Goal: Task Accomplishment & Management: Use online tool/utility

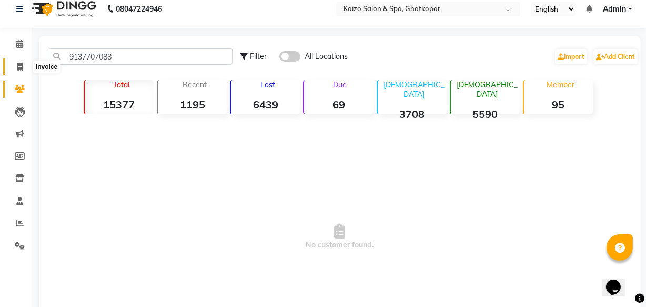
click at [24, 72] on span at bounding box center [20, 67] width 18 height 12
select select "service"
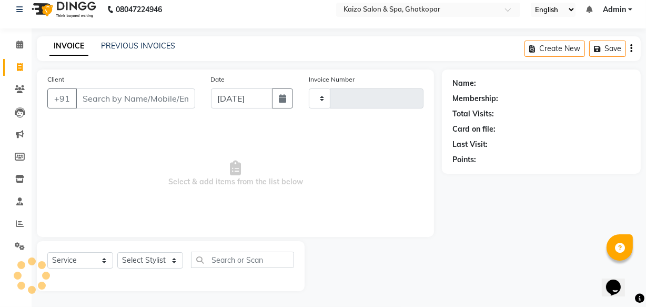
type input "3265"
select select "3500"
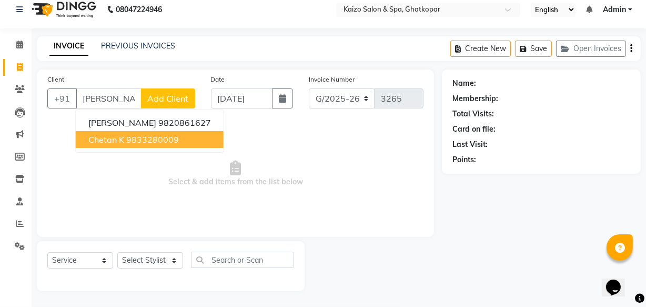
click at [119, 141] on span "Chetan k" at bounding box center [106, 139] width 36 height 11
type input "9833280009"
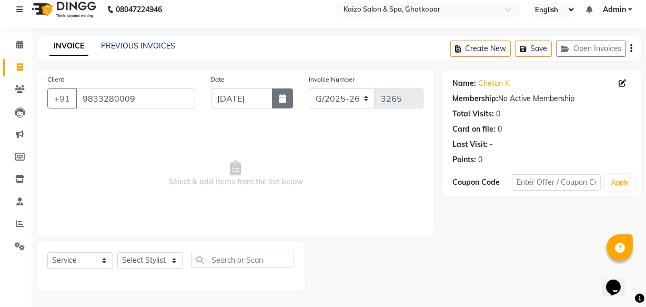
click at [283, 97] on icon "button" at bounding box center [282, 98] width 7 height 8
select select "9"
select select "2025"
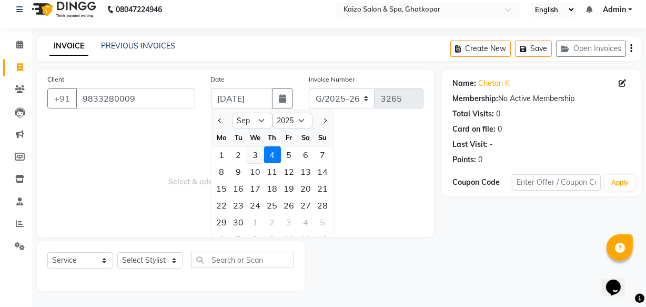
click at [257, 153] on div "3" at bounding box center [255, 154] width 17 height 17
type input "[DATE]"
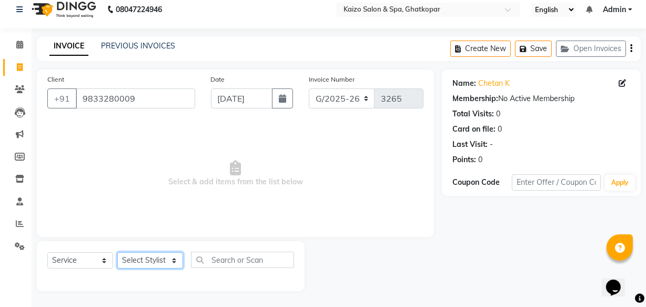
click at [148, 259] on select "Select Stylist [PERSON_NAME] ANJALI [PERSON_NAME] [PERSON_NAME] Front Desk [PER…" at bounding box center [150, 260] width 66 height 16
select select "43012"
click at [117, 252] on select "Select Stylist [PERSON_NAME] ANJALI [PERSON_NAME] [PERSON_NAME] Front Desk [PER…" at bounding box center [150, 260] width 66 height 16
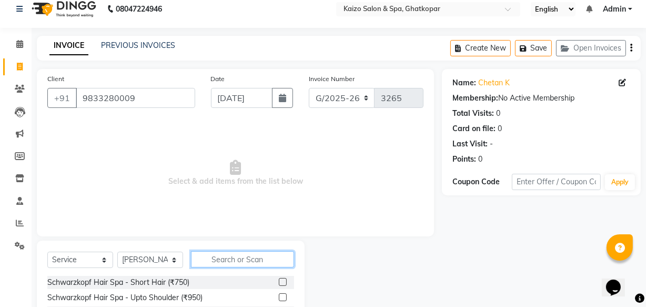
click at [227, 260] on input "text" at bounding box center [242, 259] width 103 height 16
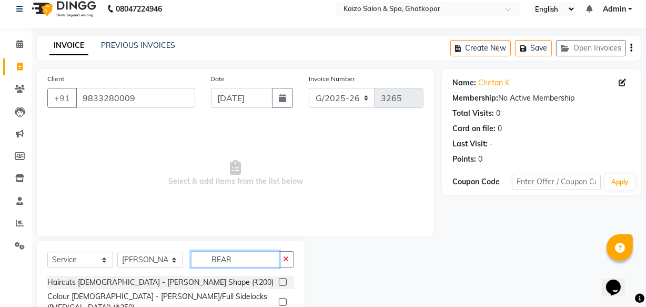
scroll to position [55, 0]
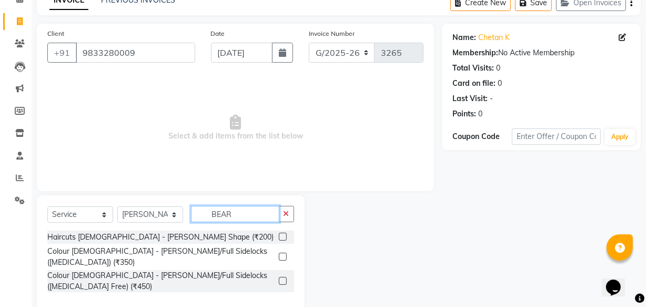
type input "BEAR"
drag, startPoint x: 284, startPoint y: 235, endPoint x: 294, endPoint y: 220, distance: 18.0
click at [285, 234] on label at bounding box center [283, 237] width 8 height 8
click at [285, 234] on input "checkbox" at bounding box center [282, 237] width 7 height 7
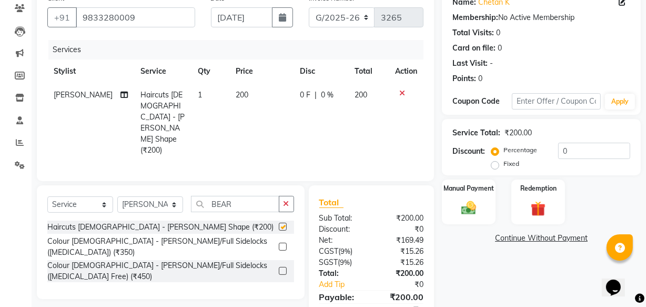
checkbox input "false"
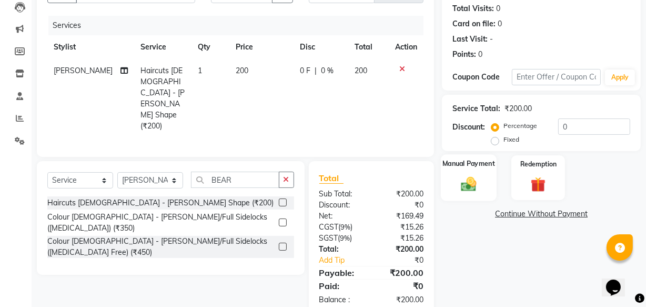
click at [473, 185] on img at bounding box center [468, 184] width 25 height 18
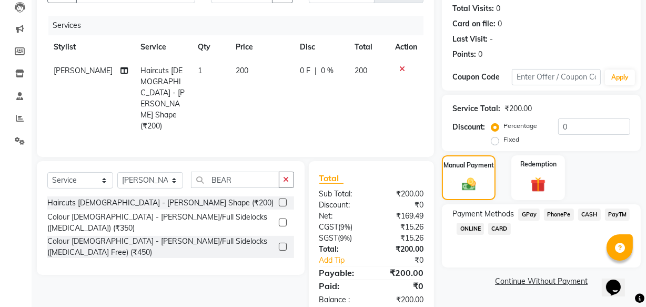
click at [555, 216] on span "PhonePe" at bounding box center [559, 214] width 30 height 12
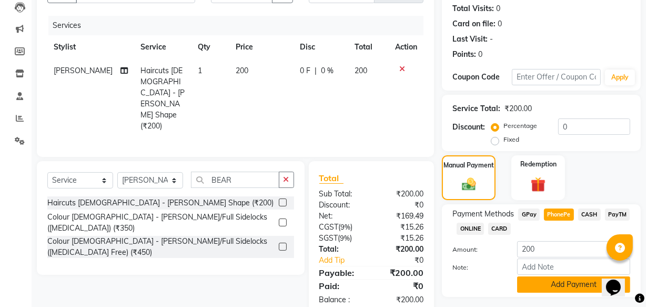
click at [546, 288] on button "Add Payment" at bounding box center [573, 284] width 113 height 16
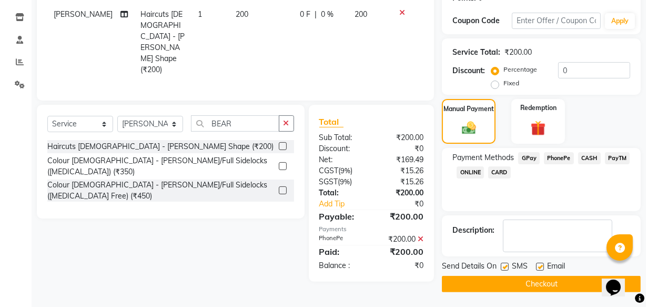
scroll to position [172, 0]
click at [505, 267] on label at bounding box center [505, 266] width 8 height 8
click at [505, 267] on input "checkbox" at bounding box center [504, 266] width 7 height 7
checkbox input "false"
click at [541, 264] on label at bounding box center [540, 266] width 8 height 8
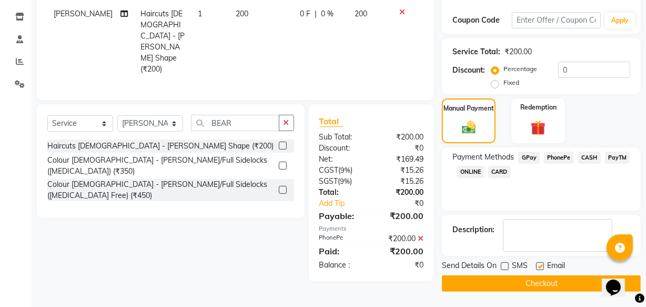
click at [541, 264] on input "checkbox" at bounding box center [539, 266] width 7 height 7
checkbox input "false"
click at [537, 281] on button "Checkout" at bounding box center [541, 283] width 199 height 16
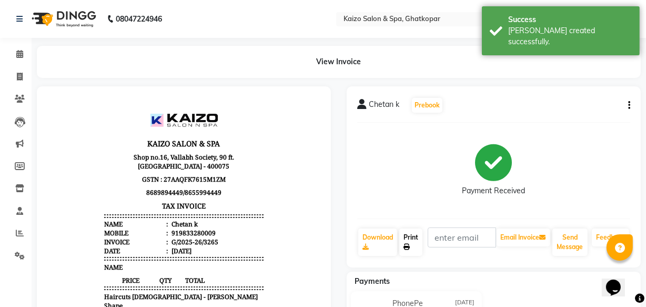
click at [410, 244] on icon at bounding box center [407, 247] width 6 height 6
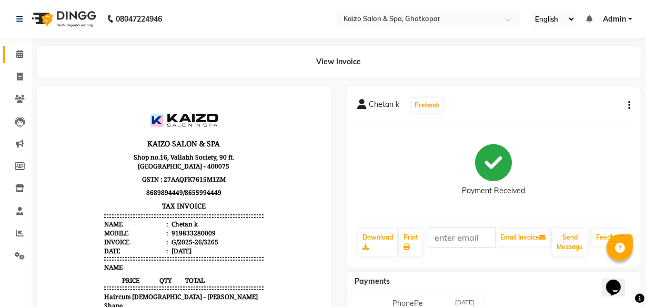
select select "service"
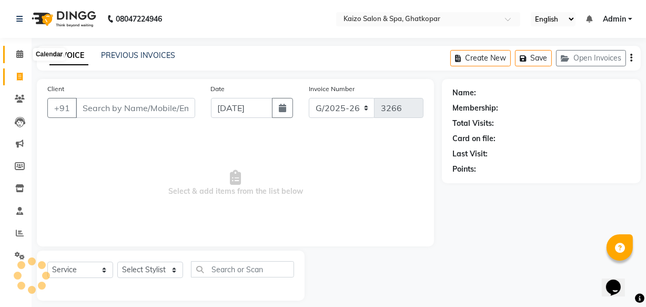
scroll to position [10, 0]
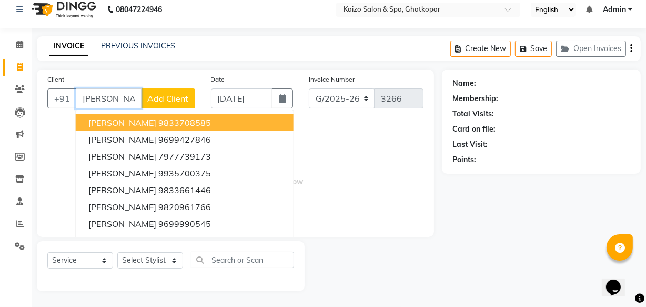
click at [102, 123] on span "[PERSON_NAME]" at bounding box center [122, 122] width 68 height 11
type input "9833708585"
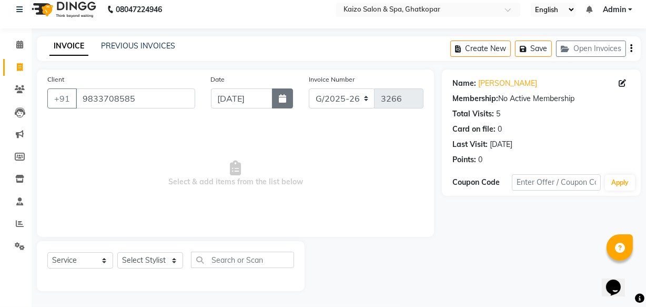
click at [284, 106] on button "button" at bounding box center [282, 98] width 21 height 20
select select "9"
select select "2025"
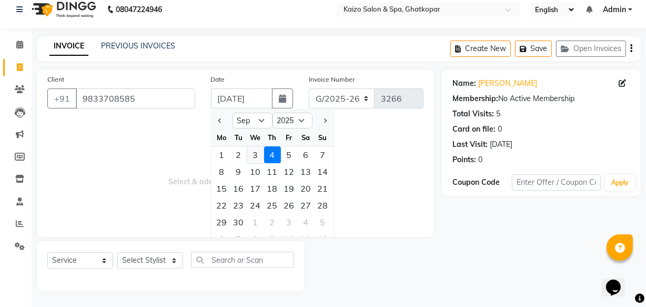
click at [260, 155] on div "3" at bounding box center [255, 154] width 17 height 17
type input "[DATE]"
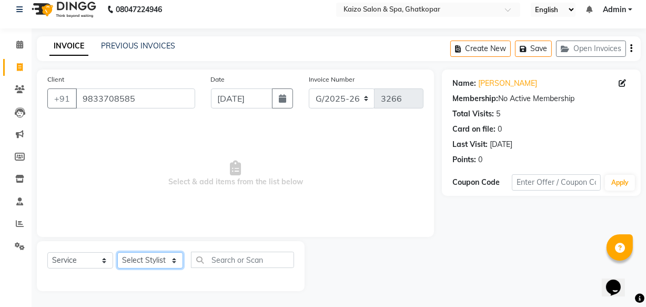
click at [147, 263] on select "Select Stylist [PERSON_NAME] ANJALI [PERSON_NAME] [PERSON_NAME] Front Desk [PER…" at bounding box center [150, 260] width 66 height 16
select select "63173"
click at [117, 252] on select "Select Stylist [PERSON_NAME] ANJALI [PERSON_NAME] [PERSON_NAME] Front Desk [PER…" at bounding box center [150, 260] width 66 height 16
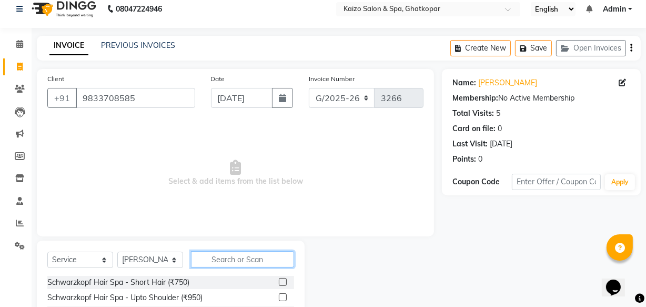
click at [227, 259] on input "text" at bounding box center [242, 259] width 103 height 16
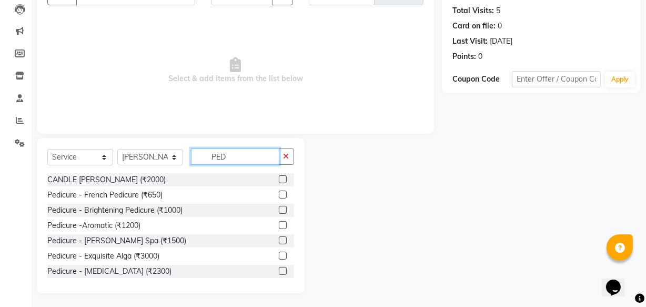
scroll to position [115, 0]
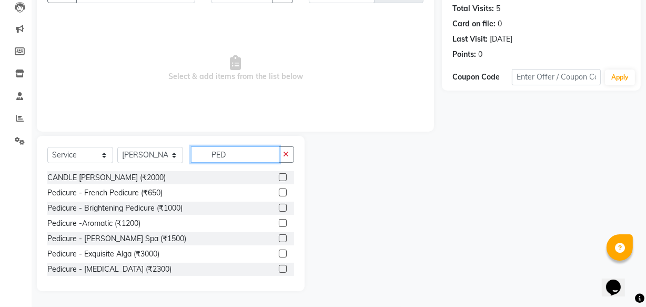
type input "PED"
click at [279, 192] on label at bounding box center [283, 192] width 8 height 8
click at [279, 192] on input "checkbox" at bounding box center [282, 192] width 7 height 7
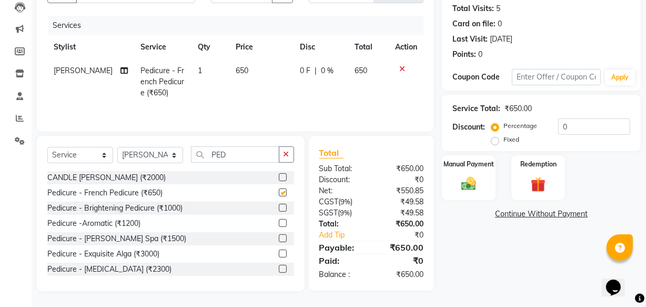
checkbox input "false"
click at [286, 152] on icon "button" at bounding box center [287, 154] width 6 height 7
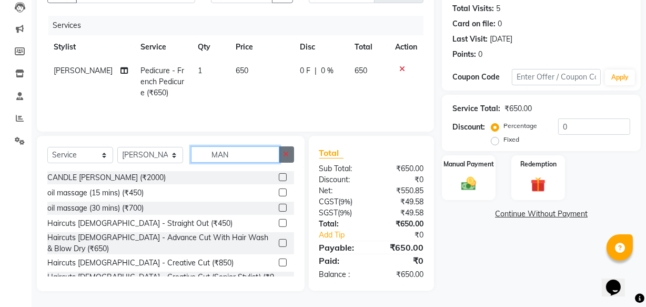
scroll to position [115, 0]
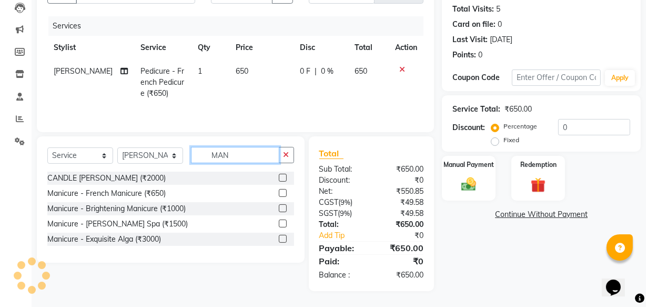
type input "MAN"
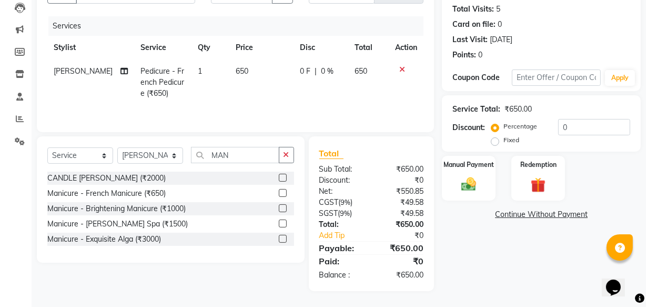
click at [284, 189] on label at bounding box center [283, 193] width 8 height 8
click at [284, 190] on input "checkbox" at bounding box center [282, 193] width 7 height 7
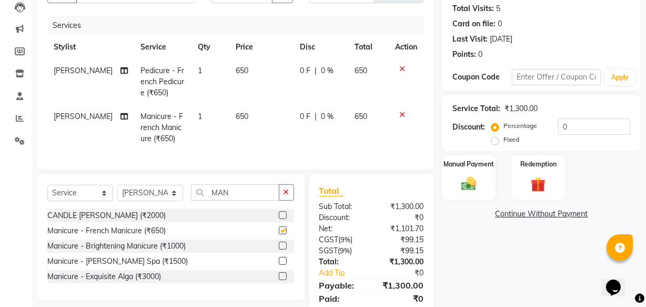
checkbox input "false"
click at [242, 73] on td "650" at bounding box center [262, 82] width 65 height 46
select select "63173"
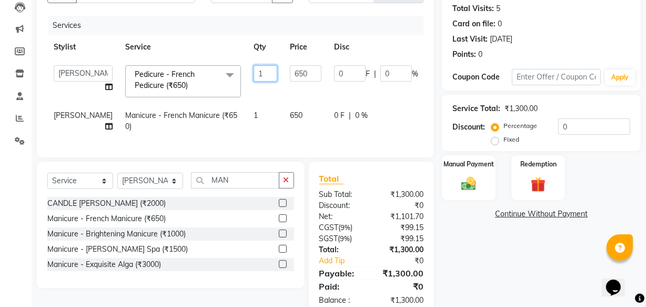
click at [254, 73] on input "1" at bounding box center [266, 73] width 24 height 16
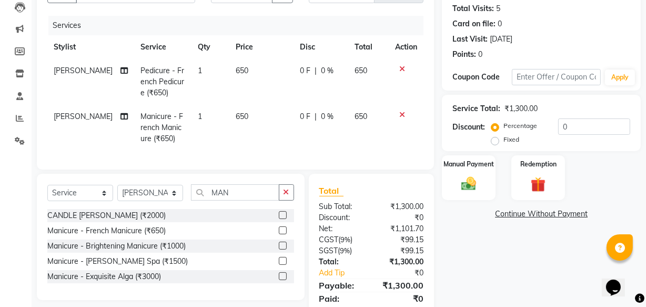
click at [246, 74] on td "650" at bounding box center [262, 82] width 65 height 46
select select "63173"
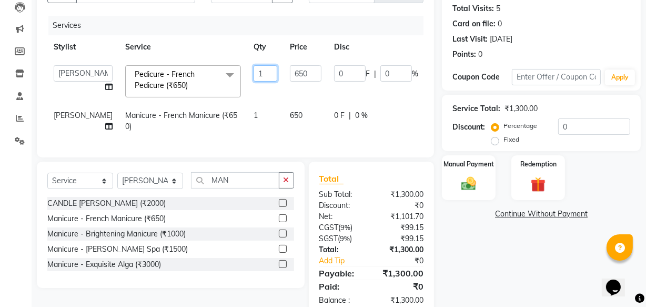
click at [254, 74] on input "1" at bounding box center [266, 73] width 24 height 16
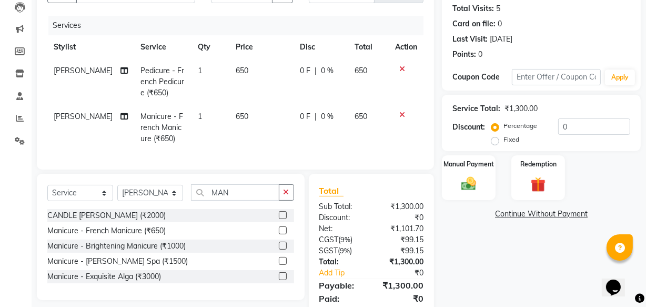
click at [270, 74] on td "650" at bounding box center [262, 82] width 65 height 46
select select "63173"
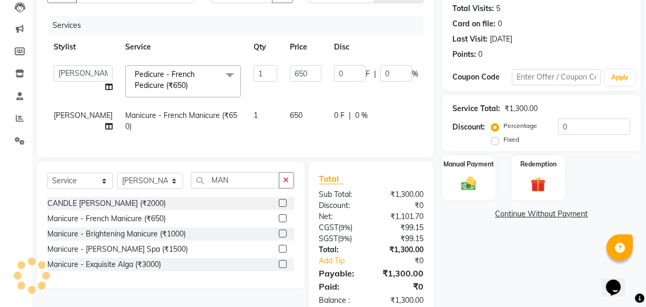
click at [284, 74] on td "650" at bounding box center [306, 81] width 44 height 45
click at [290, 74] on input "650" at bounding box center [306, 73] width 32 height 16
type input "600"
click at [284, 116] on td "650" at bounding box center [306, 121] width 44 height 35
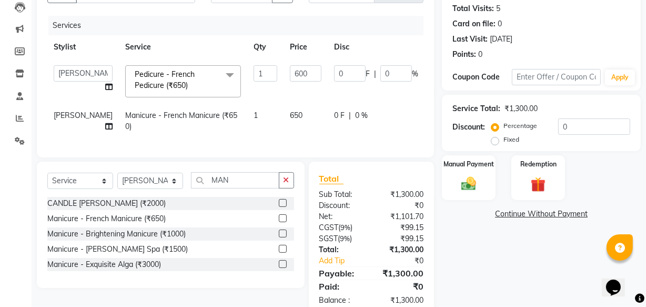
select select "63173"
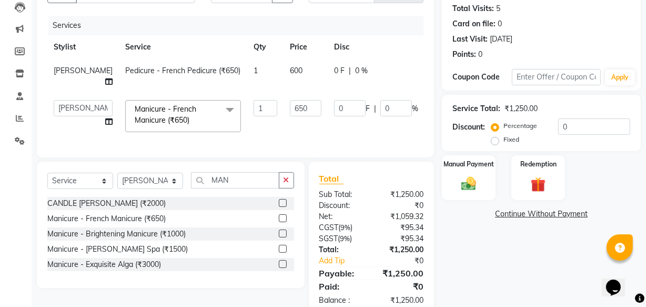
click at [284, 116] on td "650" at bounding box center [306, 116] width 44 height 45
click at [290, 110] on input "650" at bounding box center [306, 108] width 32 height 16
type input "600"
click at [284, 122] on td "600" at bounding box center [306, 116] width 44 height 45
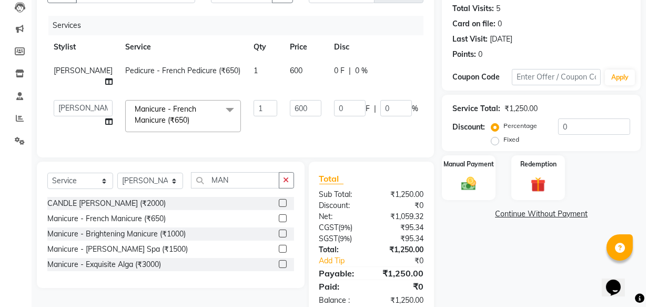
select select "63173"
click at [192, 127] on span "Manicure - French Manicure (₹650) x" at bounding box center [179, 116] width 95 height 25
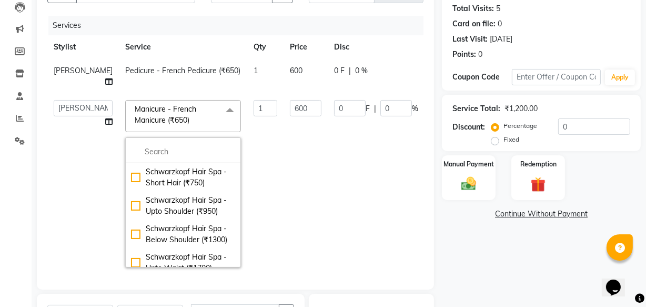
click at [284, 136] on td "600" at bounding box center [306, 184] width 44 height 180
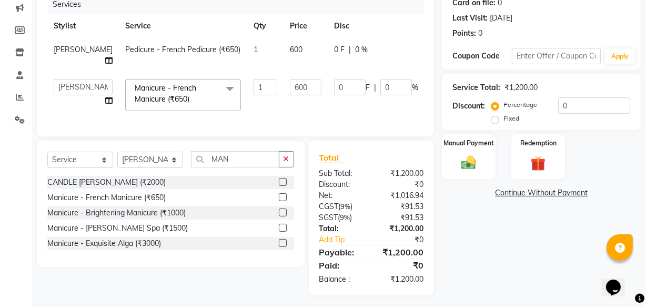
scroll to position [147, 0]
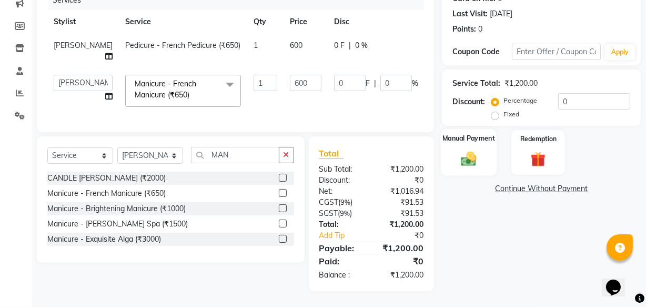
click at [468, 150] on img at bounding box center [468, 158] width 25 height 18
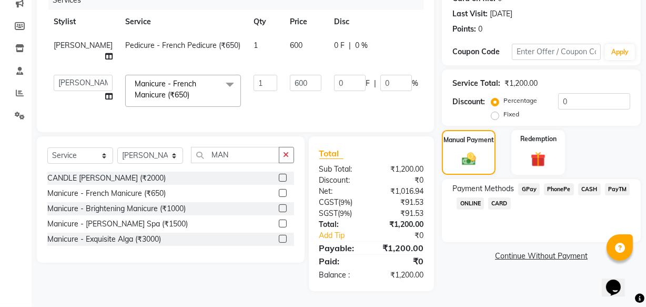
click at [554, 183] on span "PhonePe" at bounding box center [559, 189] width 30 height 12
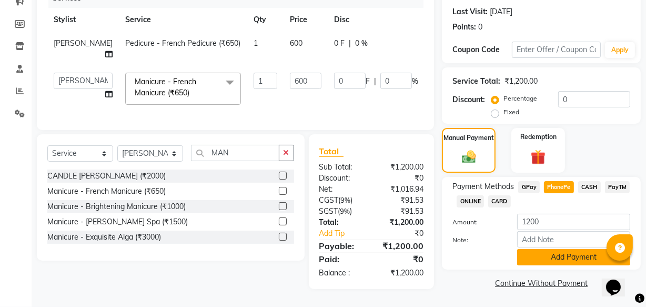
click at [554, 256] on button "Add Payment" at bounding box center [573, 257] width 113 height 16
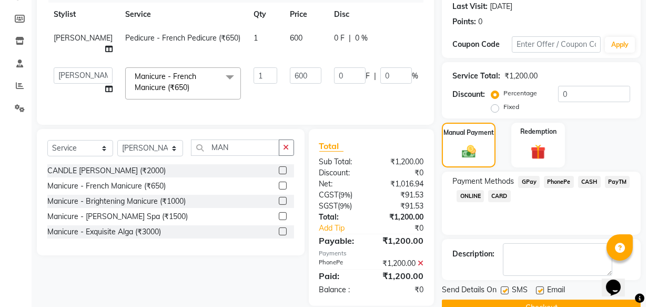
scroll to position [172, 0]
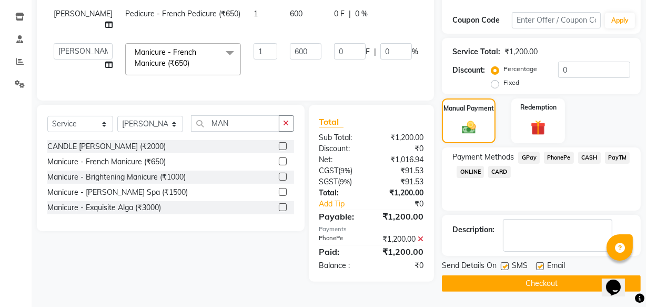
click at [501, 266] on label at bounding box center [505, 266] width 8 height 8
click at [501, 266] on input "checkbox" at bounding box center [504, 266] width 7 height 7
checkbox input "false"
drag, startPoint x: 540, startPoint y: 266, endPoint x: 536, endPoint y: 271, distance: 6.4
click at [538, 267] on label at bounding box center [540, 266] width 8 height 8
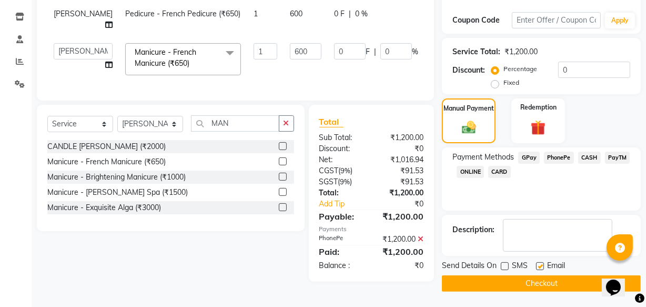
click at [538, 267] on input "checkbox" at bounding box center [539, 266] width 7 height 7
checkbox input "false"
click at [530, 280] on button "Checkout" at bounding box center [541, 283] width 199 height 16
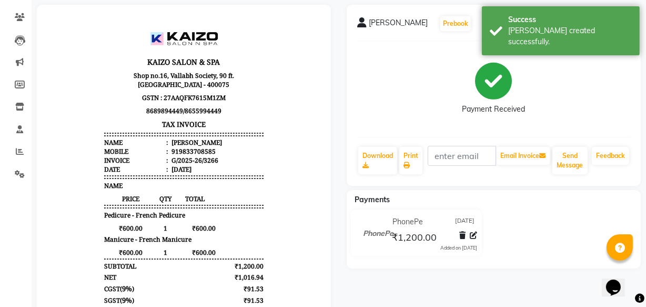
scroll to position [165, 0]
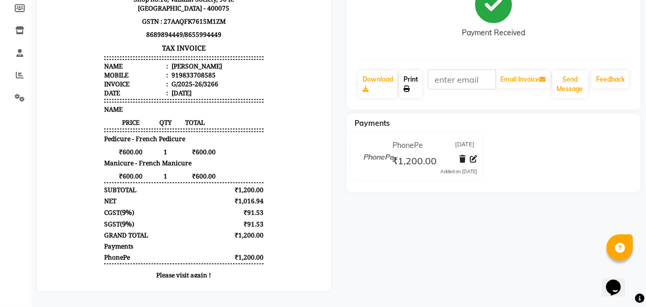
click at [409, 74] on link "Print" at bounding box center [411, 84] width 23 height 27
select select "service"
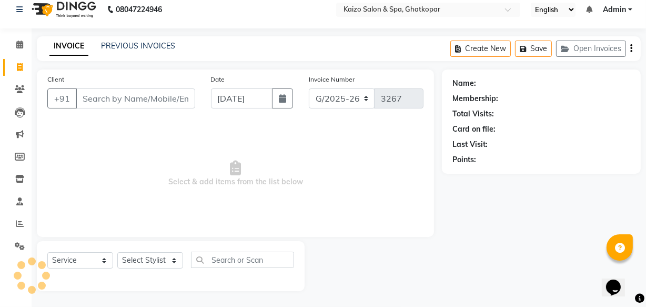
scroll to position [10, 0]
paste input "9892902949"
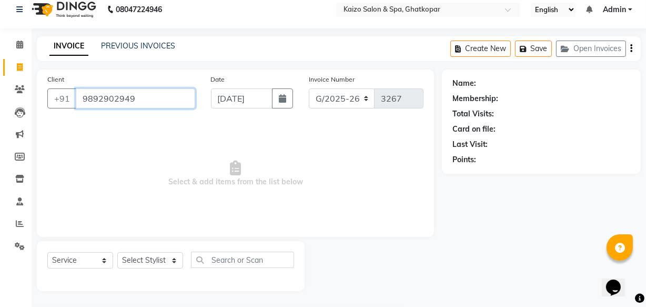
type input "9892902949"
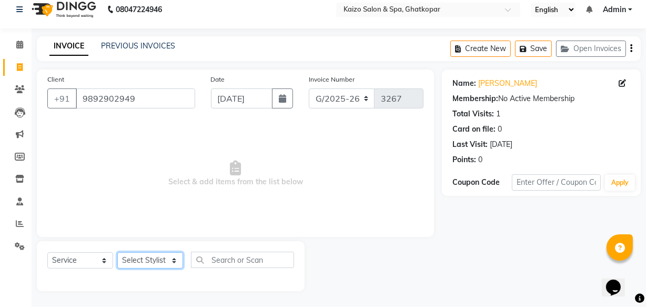
click at [147, 253] on select "Select Stylist [PERSON_NAME] ANJALI [PERSON_NAME] [PERSON_NAME] Front Desk [PER…" at bounding box center [150, 260] width 66 height 16
select select "43012"
click at [117, 252] on select "Select Stylist [PERSON_NAME] ANJALI [PERSON_NAME] [PERSON_NAME] Front Desk [PER…" at bounding box center [150, 260] width 66 height 16
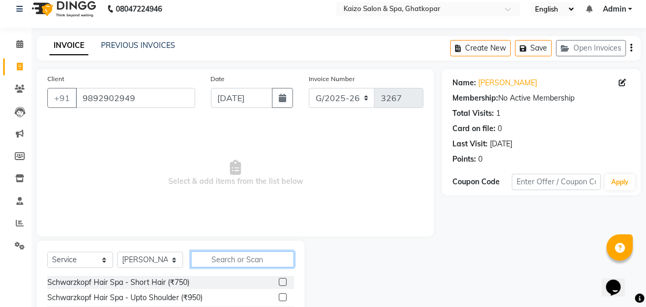
click at [231, 267] on input "text" at bounding box center [242, 259] width 103 height 16
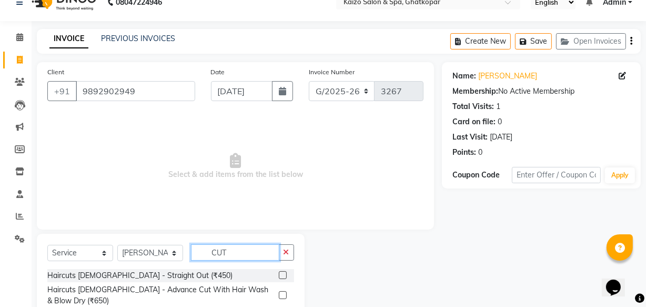
scroll to position [115, 0]
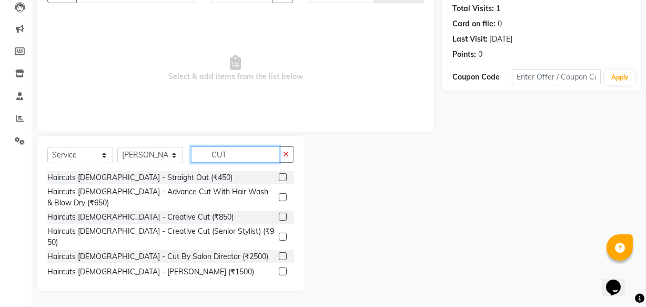
type input "CUT"
click at [279, 217] on label at bounding box center [283, 217] width 8 height 8
click at [279, 217] on input "checkbox" at bounding box center [282, 217] width 7 height 7
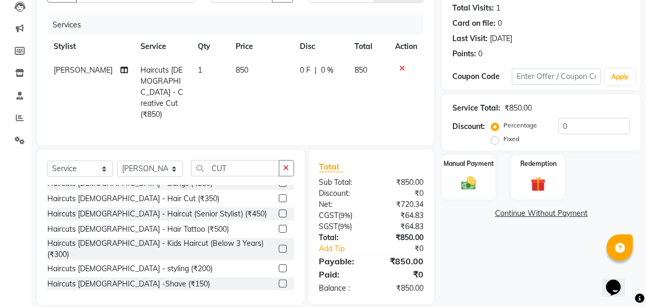
checkbox input "false"
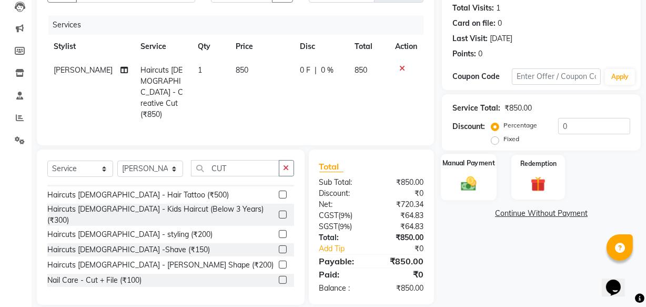
click at [470, 181] on img at bounding box center [468, 183] width 25 height 18
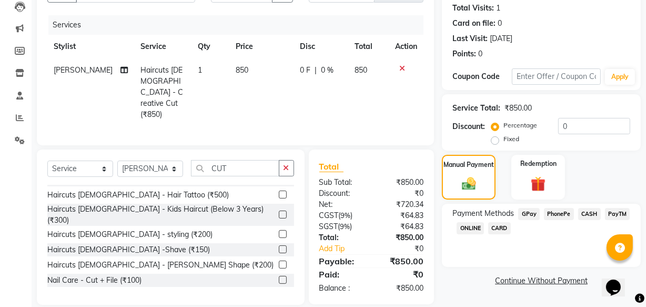
click at [565, 209] on span "PhonePe" at bounding box center [559, 214] width 30 height 12
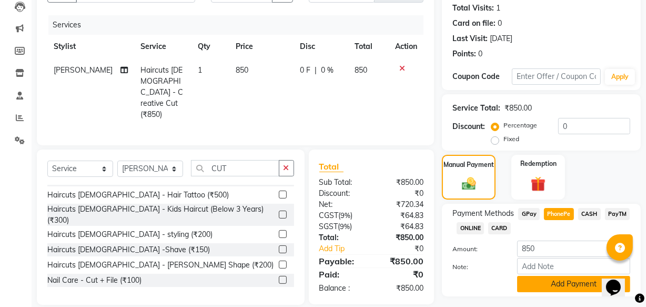
click at [562, 281] on button "Add Payment" at bounding box center [573, 284] width 113 height 16
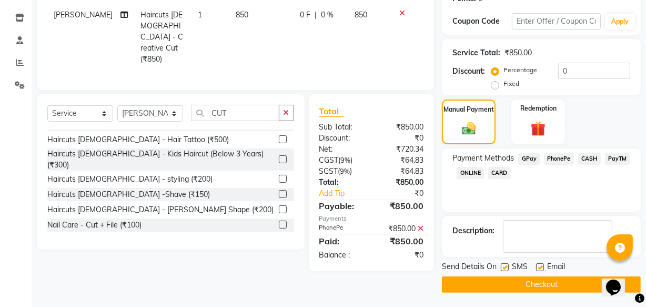
scroll to position [172, 0]
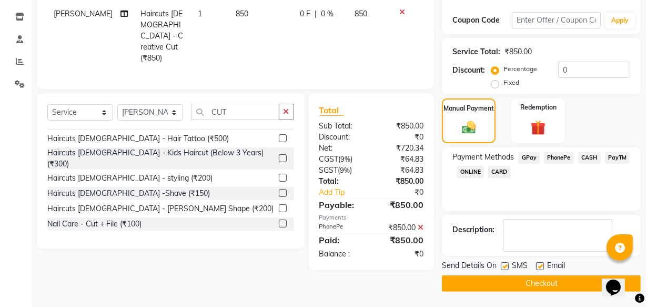
click at [508, 281] on button "Checkout" at bounding box center [541, 283] width 199 height 16
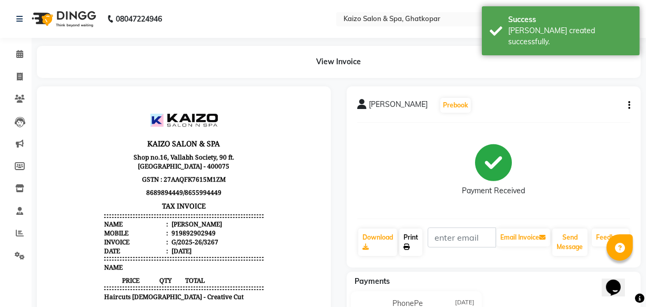
click at [405, 235] on link "Print" at bounding box center [411, 241] width 23 height 27
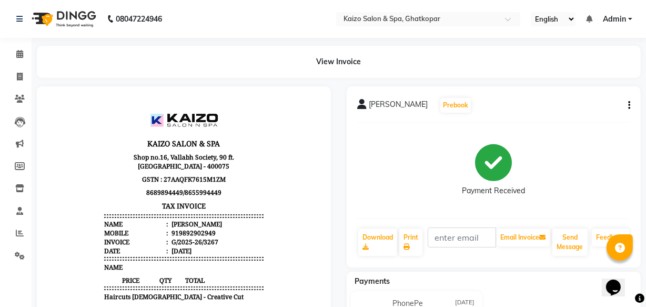
select select "service"
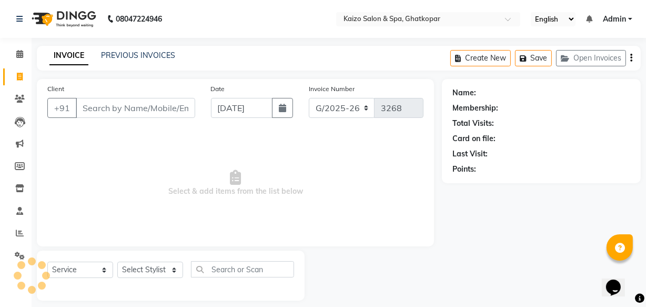
scroll to position [10, 0]
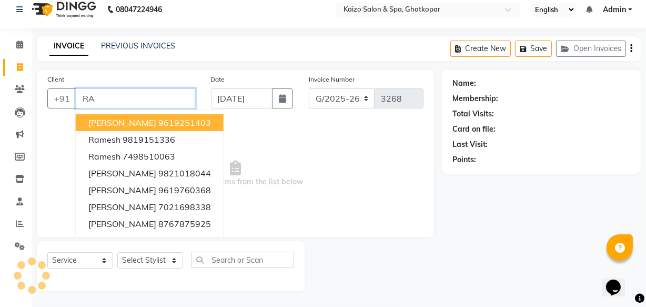
type input "R"
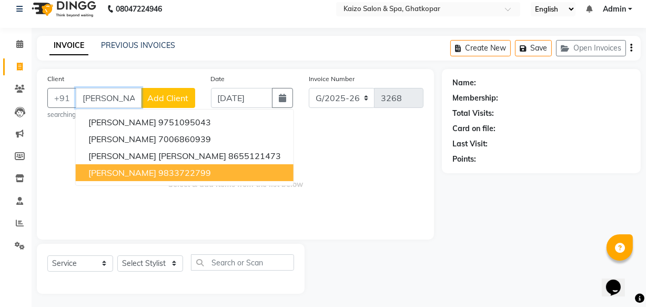
scroll to position [0, 1]
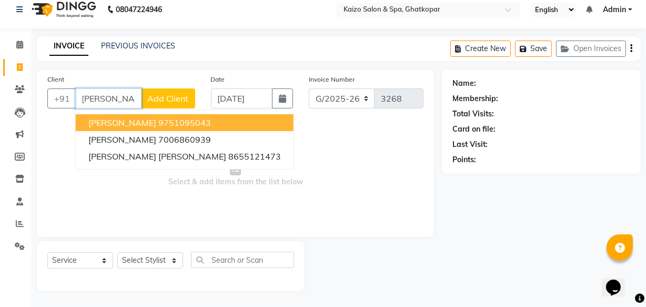
click at [117, 122] on span "[PERSON_NAME]" at bounding box center [122, 122] width 68 height 11
type input "9751095043"
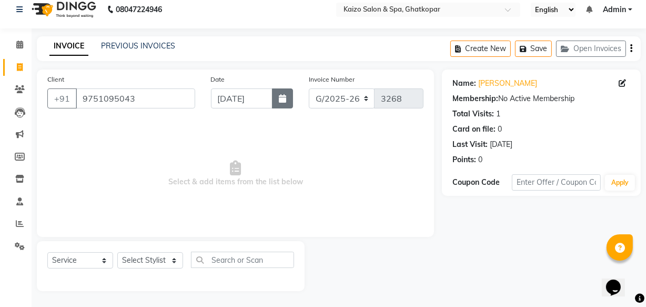
click at [272, 91] on button "button" at bounding box center [282, 98] width 21 height 20
select select "9"
select select "2025"
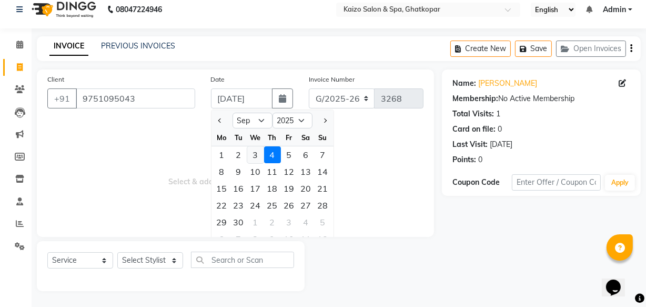
click at [252, 155] on div "3" at bounding box center [255, 154] width 17 height 17
type input "[DATE]"
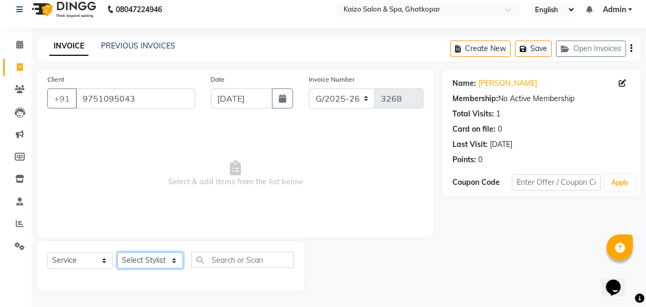
click at [137, 262] on select "Select Stylist [PERSON_NAME] ANJALI [PERSON_NAME] [PERSON_NAME] Front Desk [PER…" at bounding box center [150, 260] width 66 height 16
select select "43012"
click at [117, 252] on select "Select Stylist [PERSON_NAME] ANJALI [PERSON_NAME] [PERSON_NAME] Front Desk [PER…" at bounding box center [150, 260] width 66 height 16
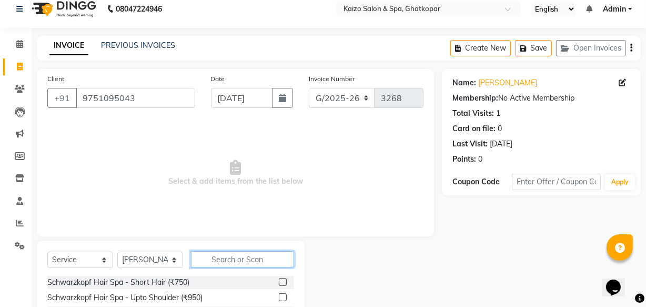
drag, startPoint x: 222, startPoint y: 258, endPoint x: 247, endPoint y: 256, distance: 24.8
click at [230, 257] on input "text" at bounding box center [242, 259] width 103 height 16
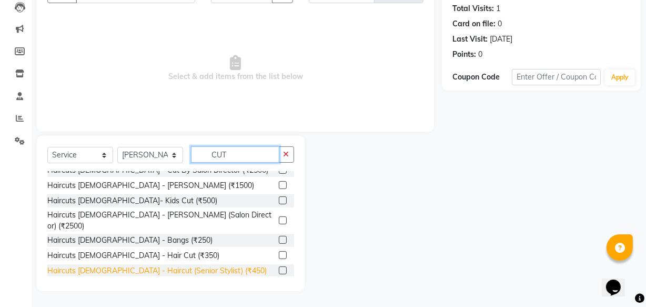
scroll to position [95, 0]
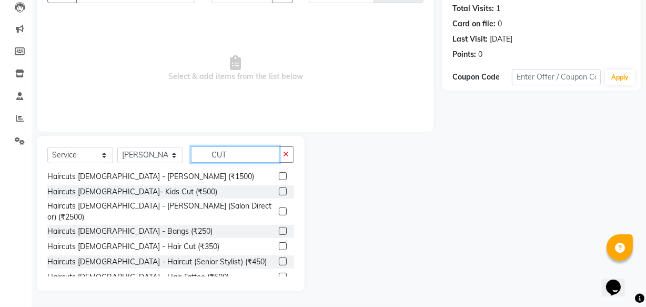
type input "CUT"
click at [279, 242] on label at bounding box center [283, 246] width 8 height 8
click at [279, 243] on input "checkbox" at bounding box center [282, 246] width 7 height 7
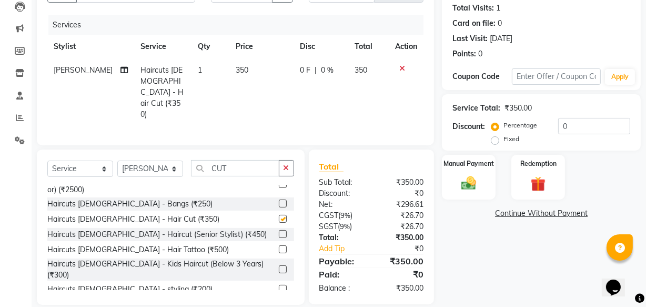
checkbox input "false"
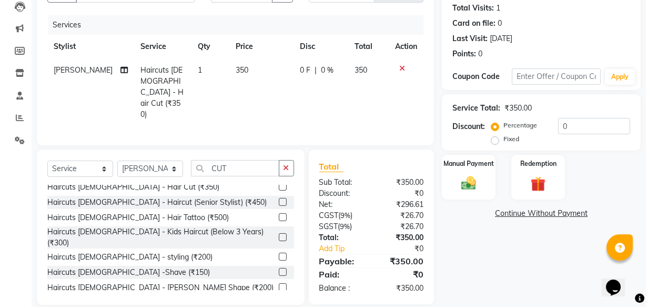
scroll to position [191, 0]
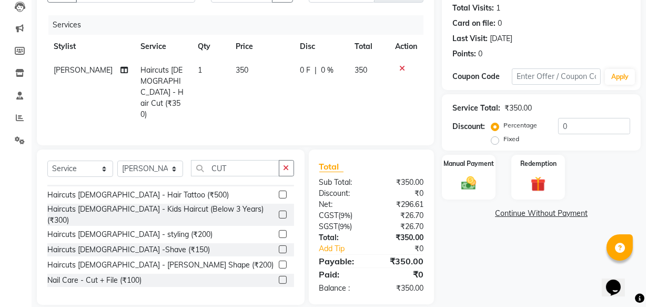
click at [279, 230] on label at bounding box center [283, 234] width 8 height 8
click at [279, 231] on input "checkbox" at bounding box center [282, 234] width 7 height 7
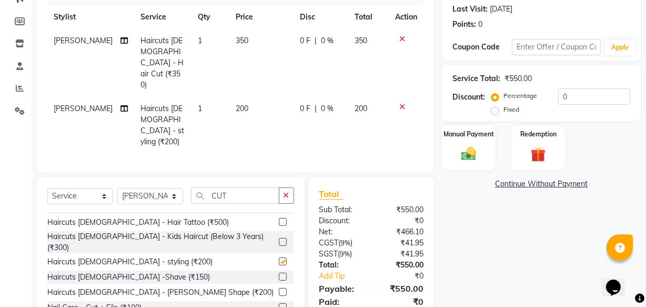
checkbox input "false"
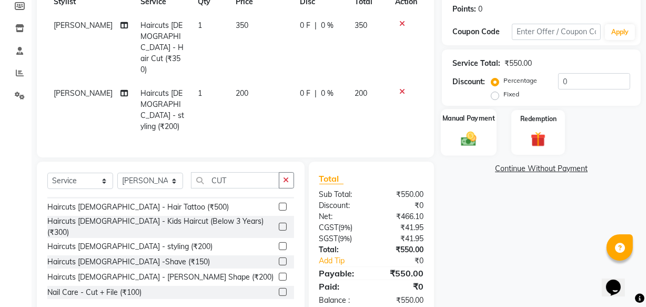
click at [473, 129] on img at bounding box center [468, 138] width 25 height 18
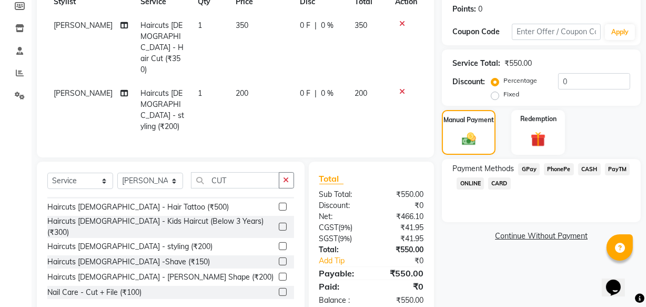
drag, startPoint x: 556, startPoint y: 167, endPoint x: 552, endPoint y: 174, distance: 8.0
click at [556, 168] on span "PhonePe" at bounding box center [559, 169] width 30 height 12
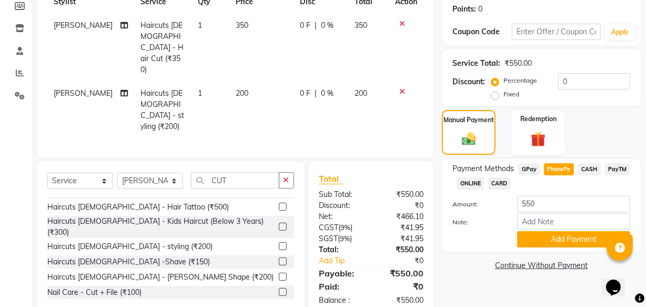
drag, startPoint x: 562, startPoint y: 239, endPoint x: 540, endPoint y: 268, distance: 36.7
click at [561, 241] on button "Add Payment" at bounding box center [573, 239] width 113 height 16
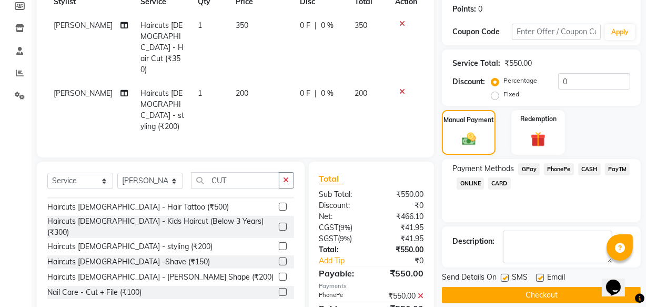
drag, startPoint x: 505, startPoint y: 277, endPoint x: 543, endPoint y: 277, distance: 38.4
click at [507, 277] on label at bounding box center [505, 278] width 8 height 8
click at [507, 277] on input "checkbox" at bounding box center [504, 278] width 7 height 7
checkbox input "false"
click at [543, 277] on label at bounding box center [540, 278] width 8 height 8
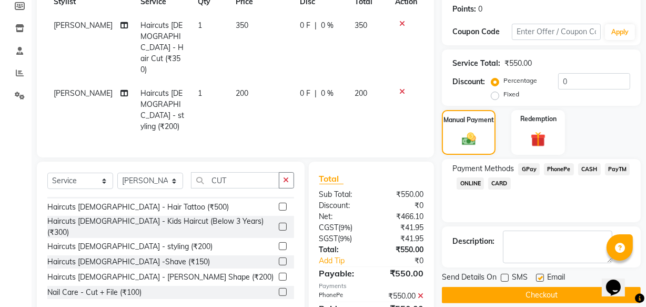
click at [543, 277] on input "checkbox" at bounding box center [539, 278] width 7 height 7
checkbox input "false"
click at [544, 293] on button "Checkout" at bounding box center [541, 295] width 199 height 16
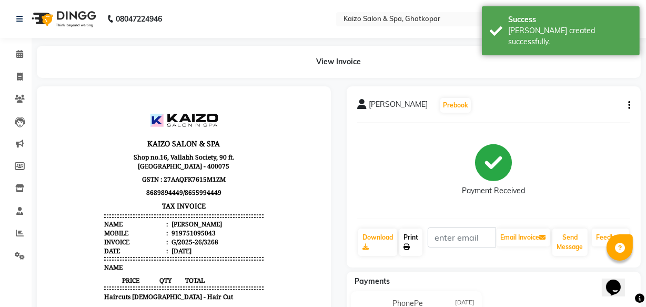
click at [415, 242] on link "Print" at bounding box center [411, 241] width 23 height 27
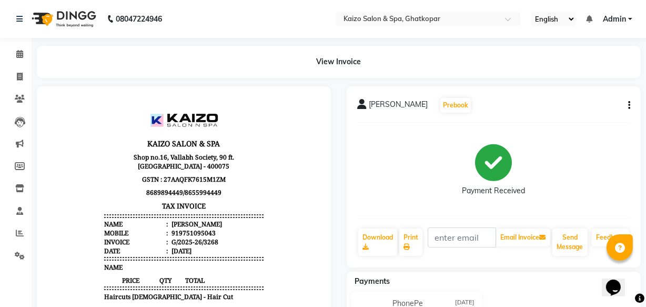
select select "service"
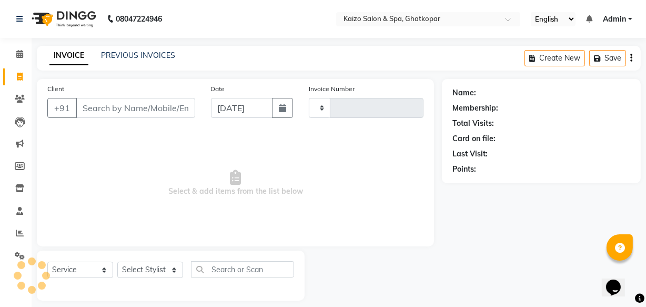
type input "3269"
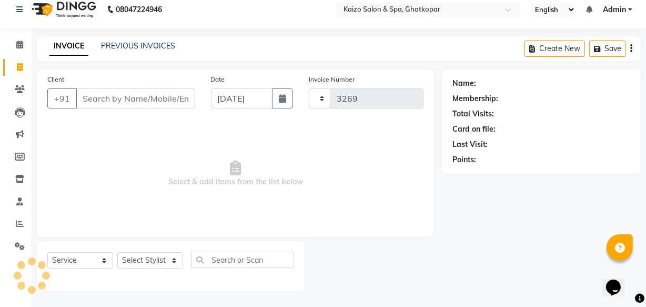
select select "3500"
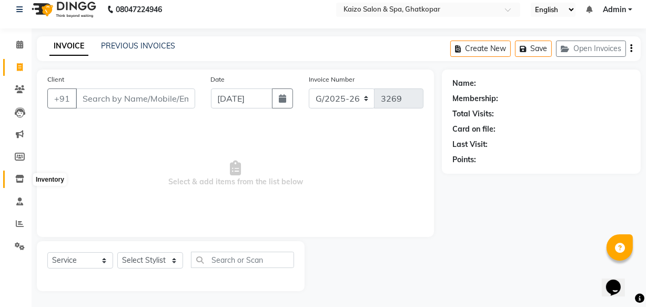
click at [22, 180] on icon at bounding box center [19, 179] width 9 height 8
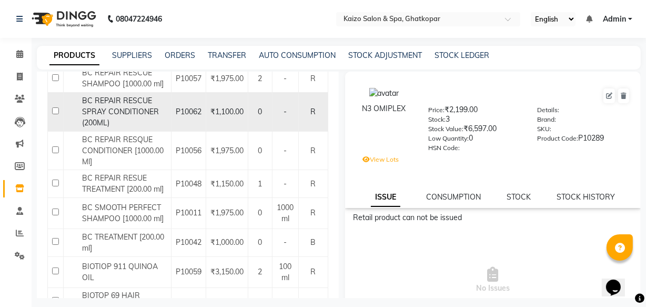
scroll to position [478, 0]
